Goal: Task Accomplishment & Management: Use online tool/utility

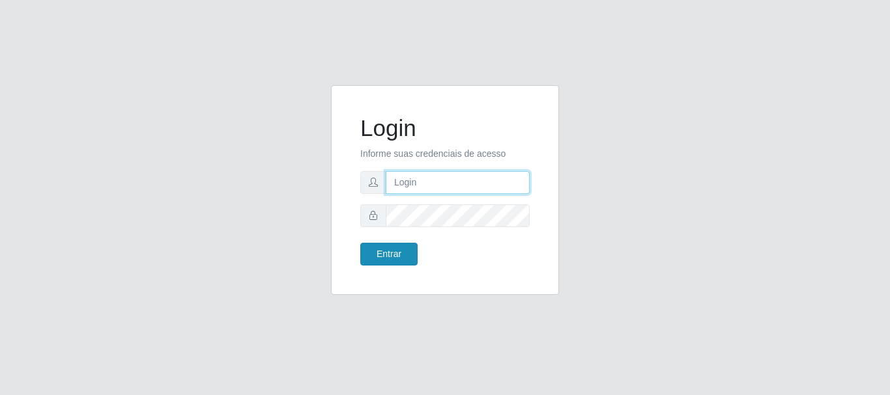
type input "[PERSON_NAME]"
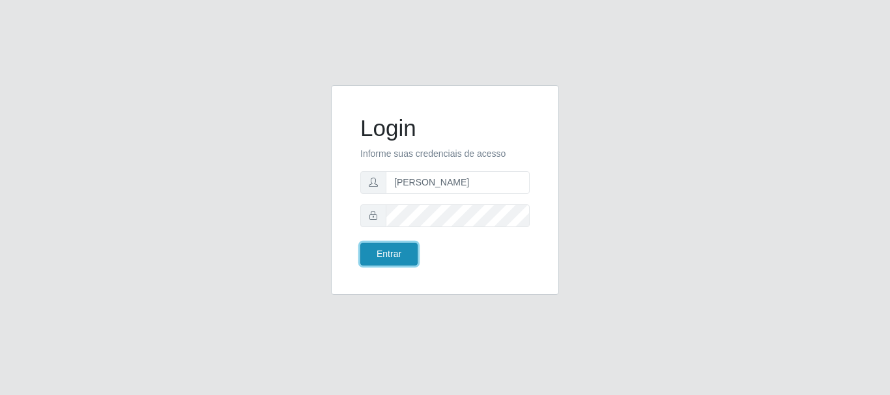
click at [412, 253] on button "Entrar" at bounding box center [388, 254] width 57 height 23
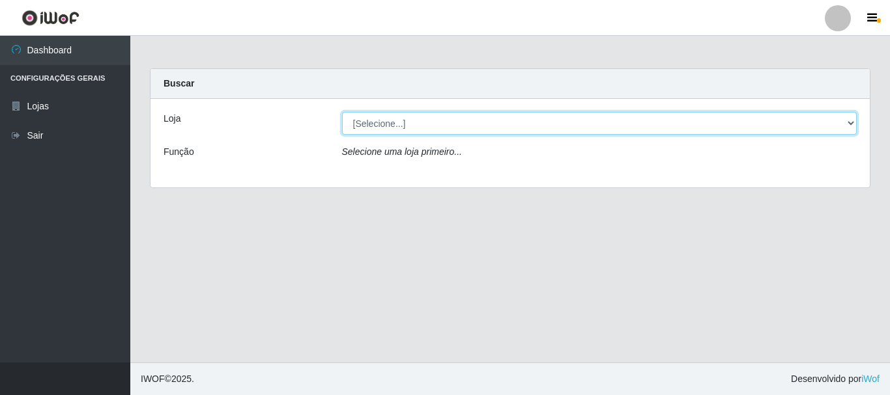
click at [423, 128] on select "[Selecione...] Bemais Supermercados - [GEOGRAPHIC_DATA]" at bounding box center [599, 123] width 515 height 23
select select "249"
click at [342, 112] on select "[Selecione...] Bemais Supermercados - [GEOGRAPHIC_DATA]" at bounding box center [599, 123] width 515 height 23
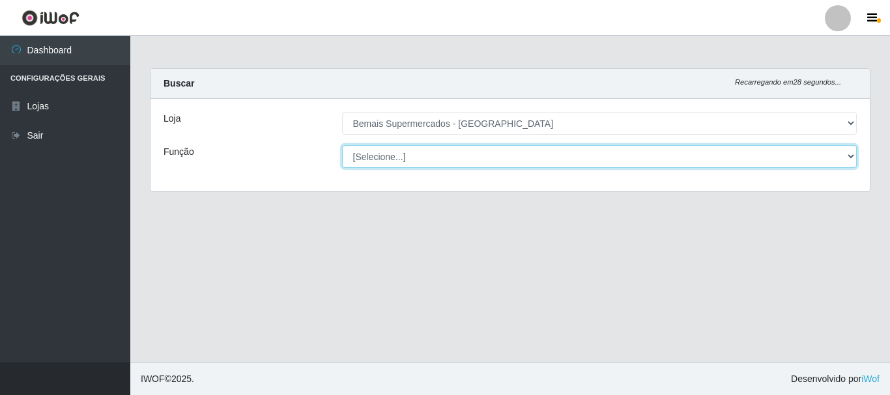
click at [415, 165] on select "[Selecione...] ASG ASG + ASG ++ Auxiliar de Depósito Auxiliar de Depósito + Aux…" at bounding box center [599, 156] width 515 height 23
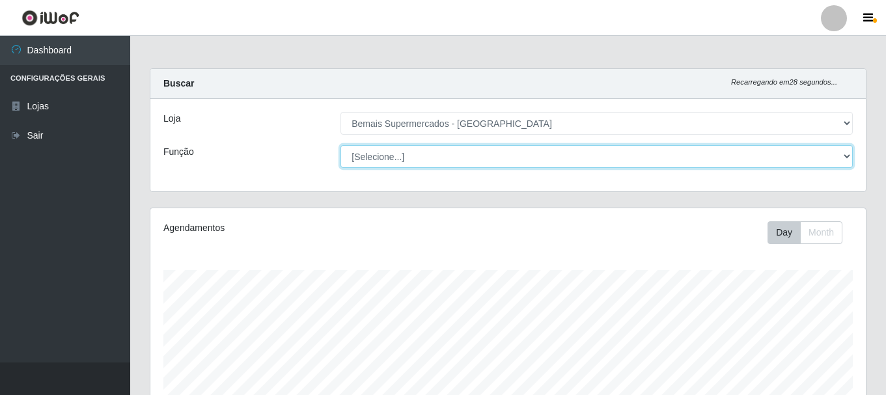
scroll to position [270, 716]
click at [341, 145] on select "[Selecione...] ASG ASG + ASG ++ Auxiliar de Depósito Auxiliar de Depósito + Aux…" at bounding box center [597, 156] width 513 height 23
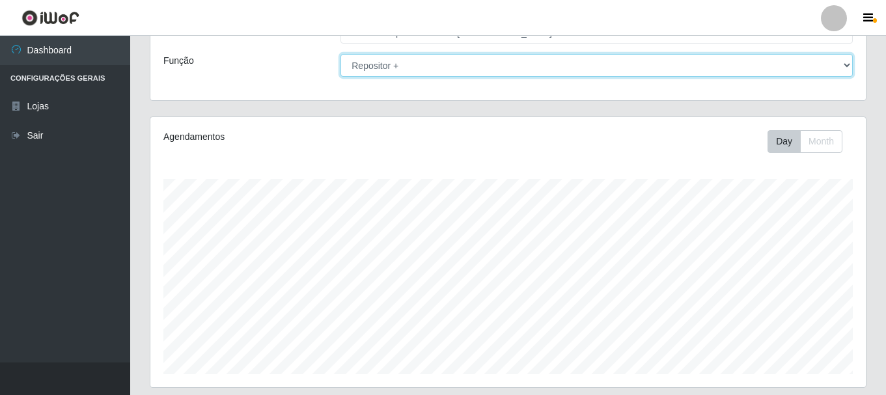
scroll to position [238, 0]
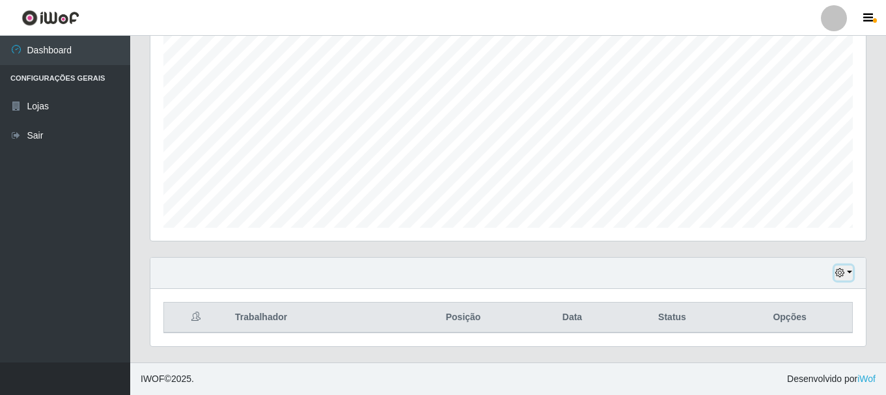
click at [838, 273] on icon "button" at bounding box center [840, 272] width 9 height 9
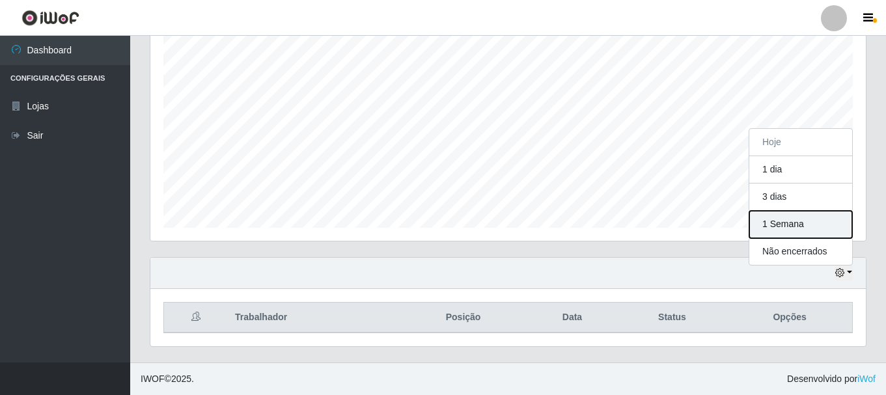
click at [809, 230] on button "1 Semana" at bounding box center [801, 224] width 103 height 27
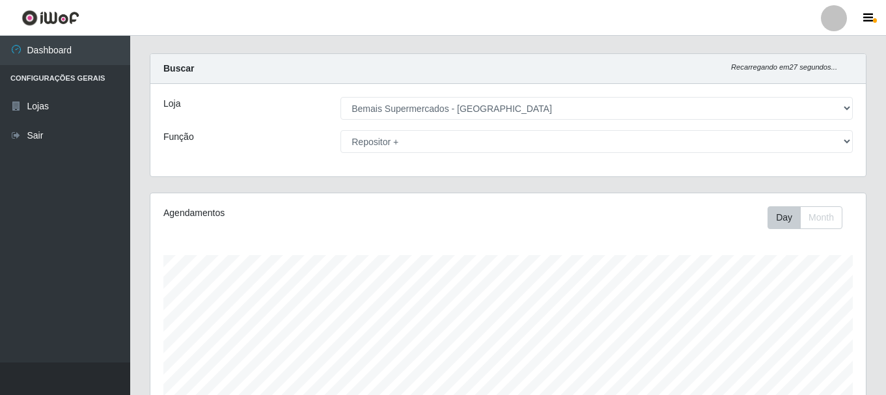
scroll to position [0, 0]
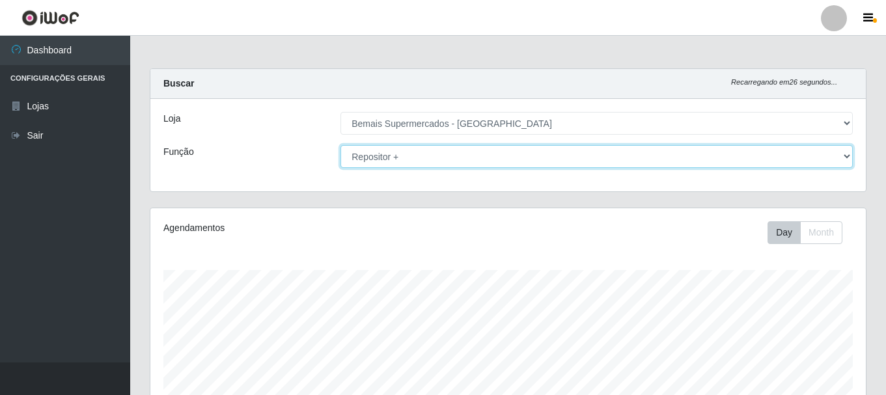
click at [433, 152] on select "[Selecione...] ASG ASG + ASG ++ Auxiliar de Depósito Auxiliar de Depósito + Aux…" at bounding box center [597, 156] width 513 height 23
click at [341, 145] on select "[Selecione...] ASG ASG + ASG ++ Auxiliar de Depósito Auxiliar de Depósito + Aux…" at bounding box center [597, 156] width 513 height 23
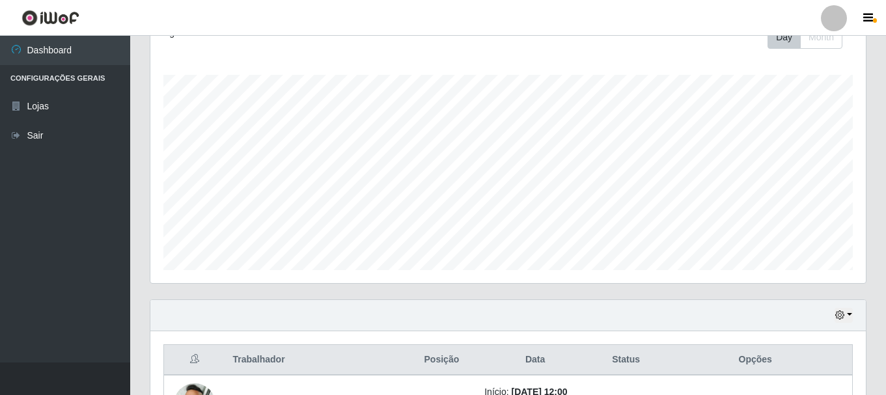
scroll to position [65, 0]
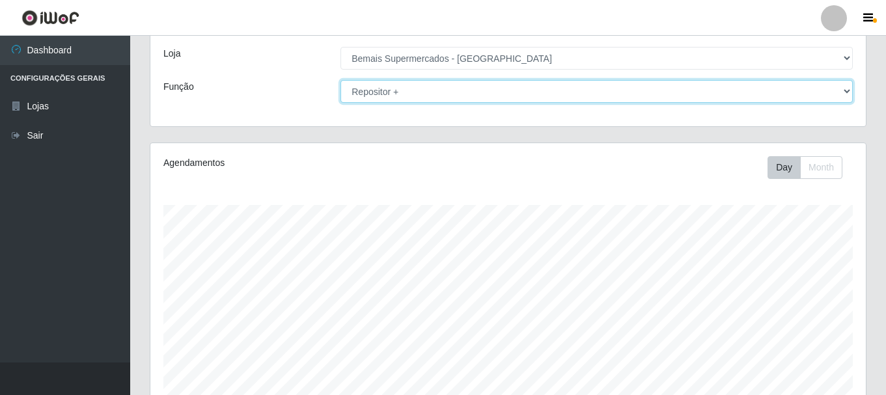
click at [417, 95] on select "[Selecione...] ASG ASG + ASG ++ Auxiliar de Depósito Auxiliar de Depósito + Aux…" at bounding box center [597, 91] width 513 height 23
click at [341, 80] on select "[Selecione...] ASG ASG + ASG ++ Auxiliar de Depósito Auxiliar de Depósito + Aux…" at bounding box center [597, 91] width 513 height 23
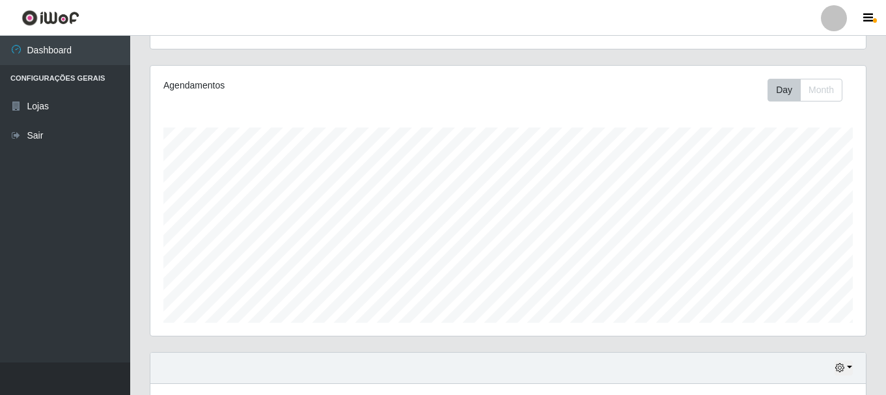
scroll to position [0, 0]
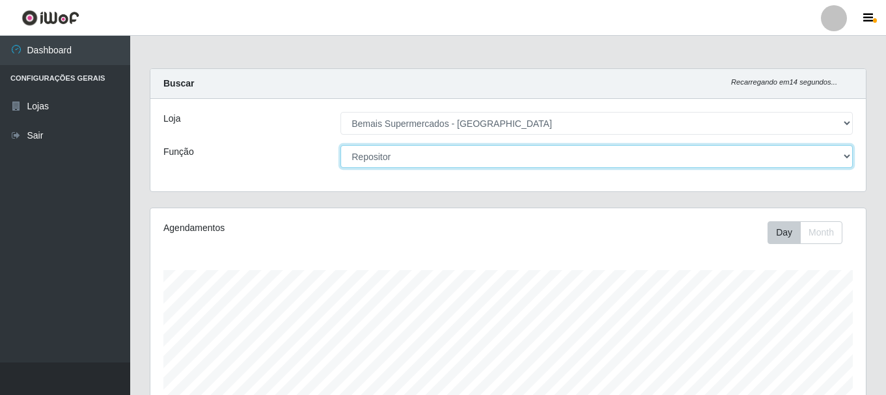
click at [836, 163] on select "[Selecione...] ASG ASG + ASG ++ Auxiliar de Depósito Auxiliar de Depósito + Aux…" at bounding box center [597, 156] width 513 height 23
click at [341, 145] on select "[Selecione...] ASG ASG + ASG ++ Auxiliar de Depósito Auxiliar de Depósito + Aux…" at bounding box center [597, 156] width 513 height 23
click at [431, 155] on select "[Selecione...] ASG ASG + ASG ++ Auxiliar de Depósito Auxiliar de Depósito + Aux…" at bounding box center [597, 156] width 513 height 23
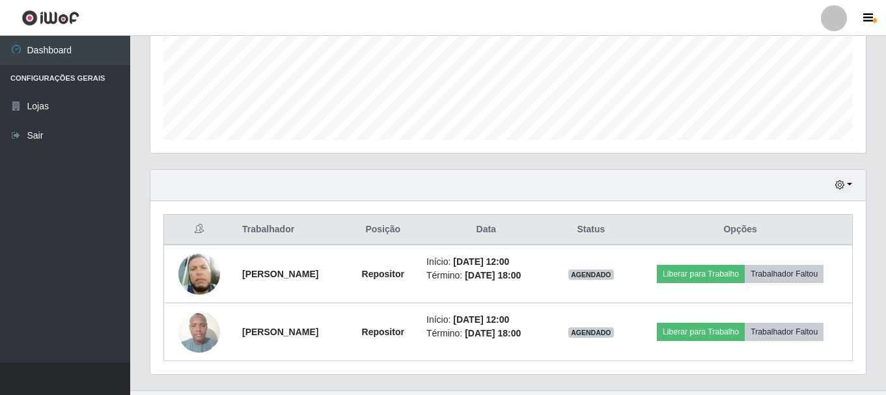
scroll to position [354, 0]
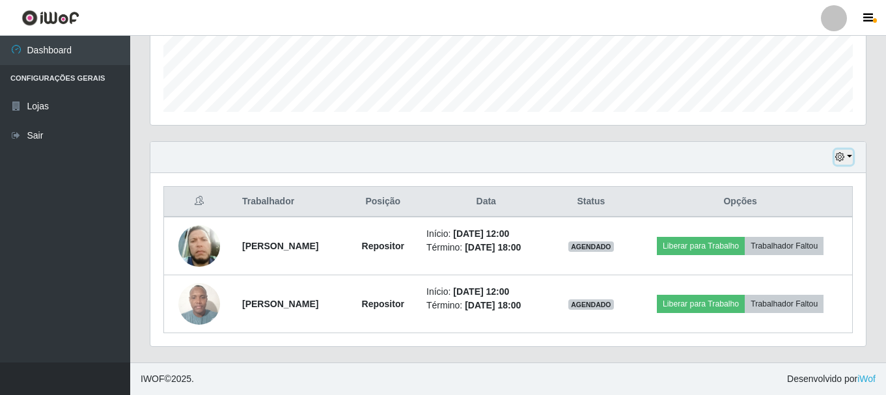
click at [848, 153] on button "button" at bounding box center [844, 157] width 18 height 15
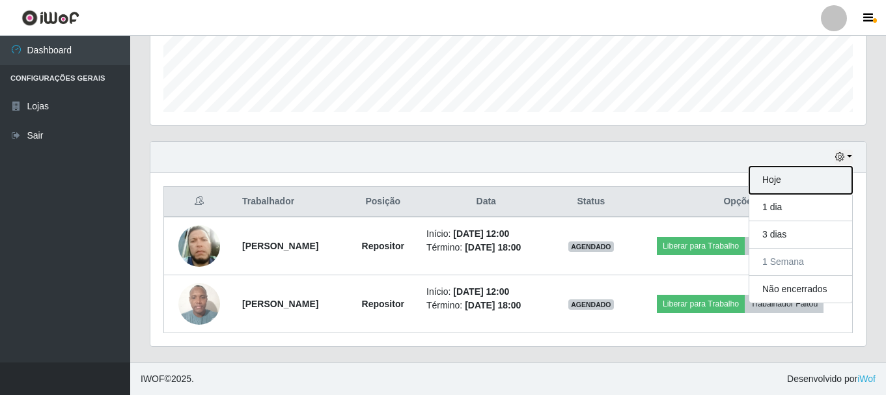
click at [770, 183] on button "Hoje" at bounding box center [801, 180] width 103 height 27
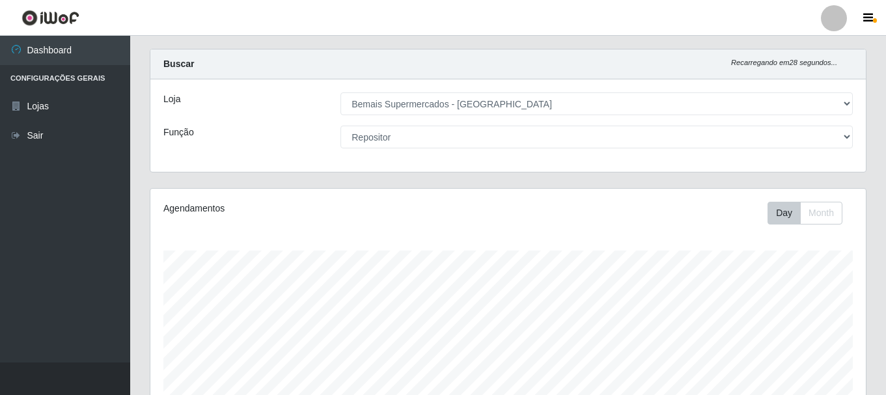
scroll to position [0, 0]
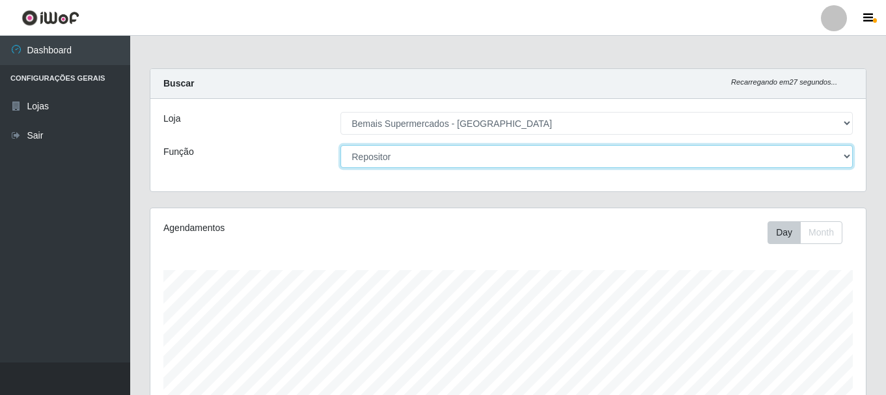
click at [846, 154] on select "[Selecione...] ASG ASG + ASG ++ Auxiliar de Depósito Auxiliar de Depósito + Aux…" at bounding box center [597, 156] width 513 height 23
select select "[Selecione...]"
click at [341, 145] on select "[Selecione...] ASG ASG + ASG ++ Auxiliar de Depósito Auxiliar de Depósito + Aux…" at bounding box center [597, 156] width 513 height 23
